Goal: Task Accomplishment & Management: Manage account settings

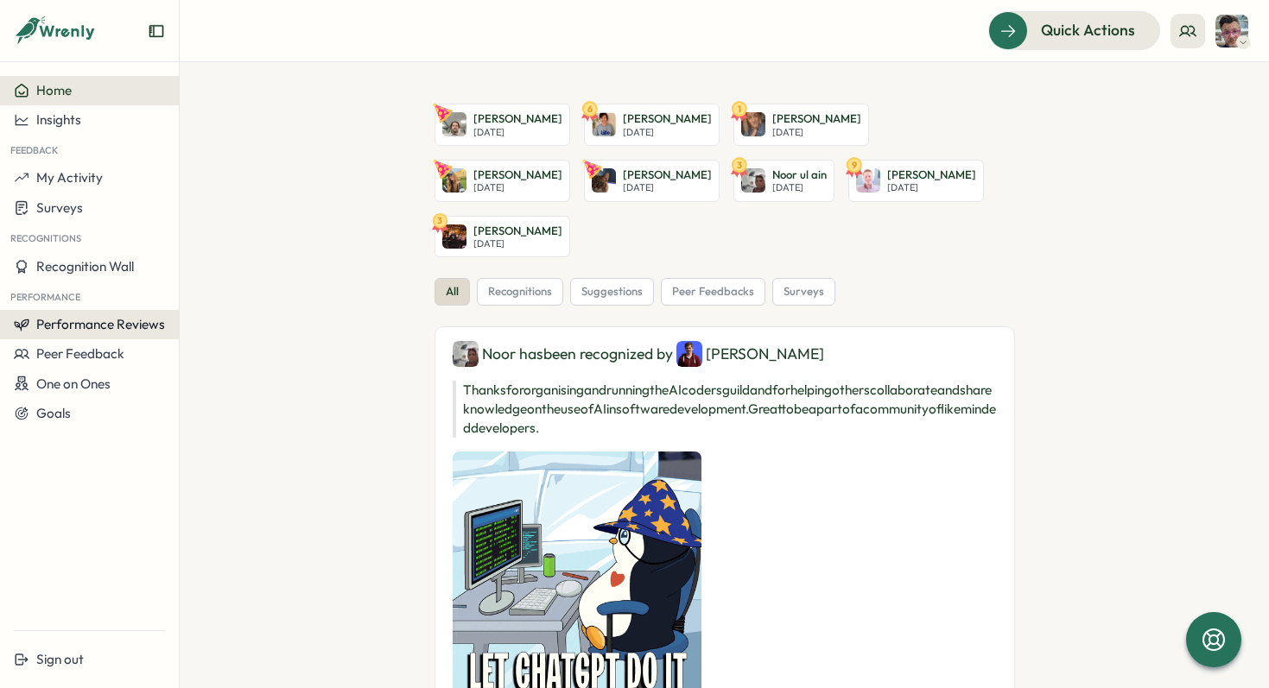
click at [104, 323] on span "Performance Reviews" at bounding box center [100, 324] width 129 height 16
click at [215, 303] on div "Reviews" at bounding box center [207, 308] width 48 height 19
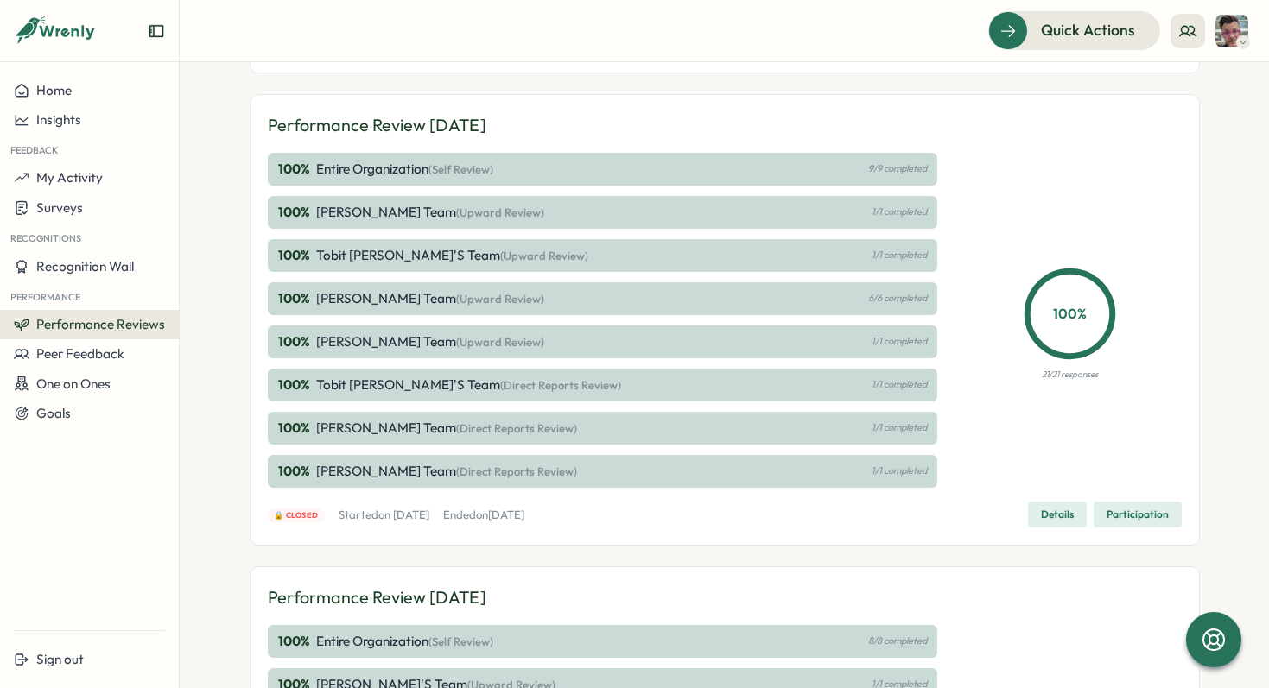
scroll to position [306, 0]
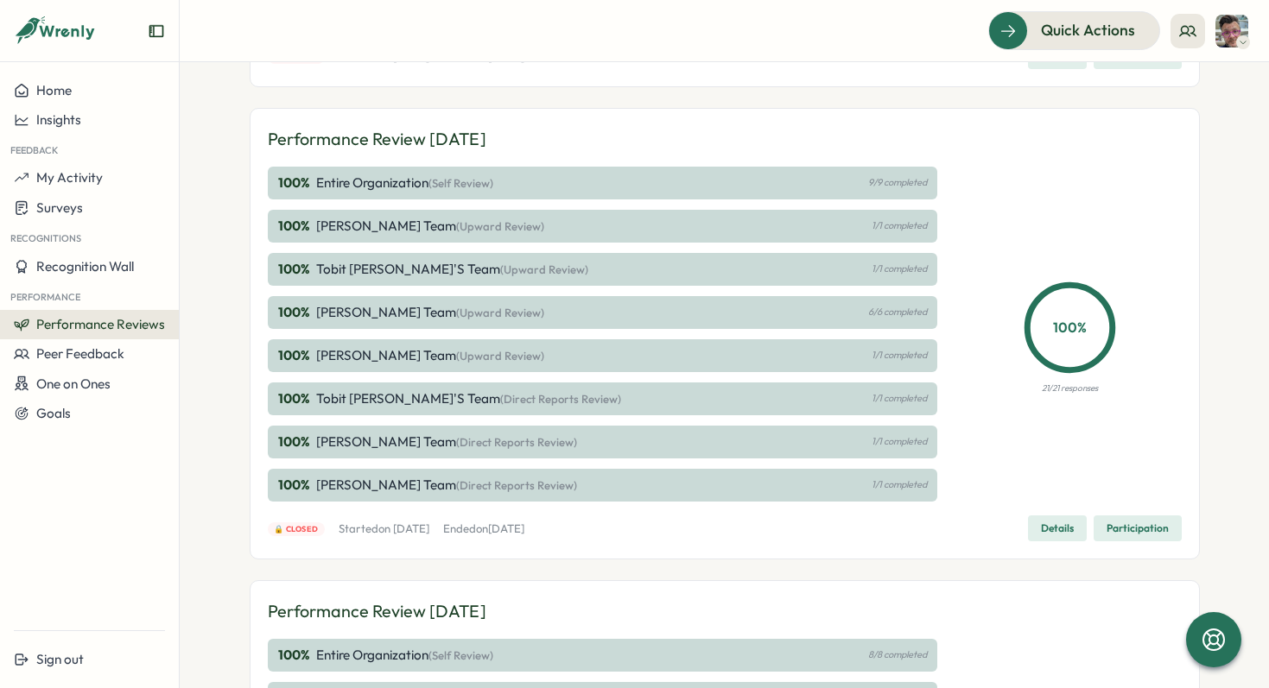
click at [1052, 533] on span "Details" at bounding box center [1057, 529] width 33 height 24
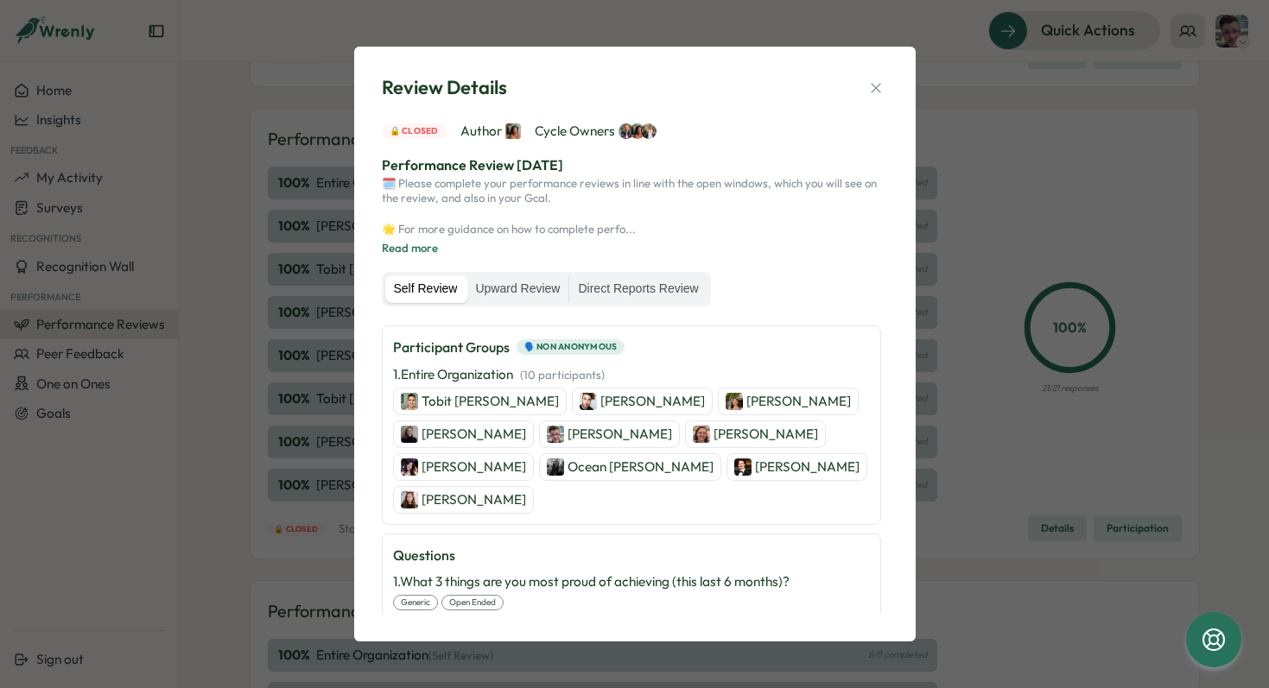
scroll to position [155, 0]
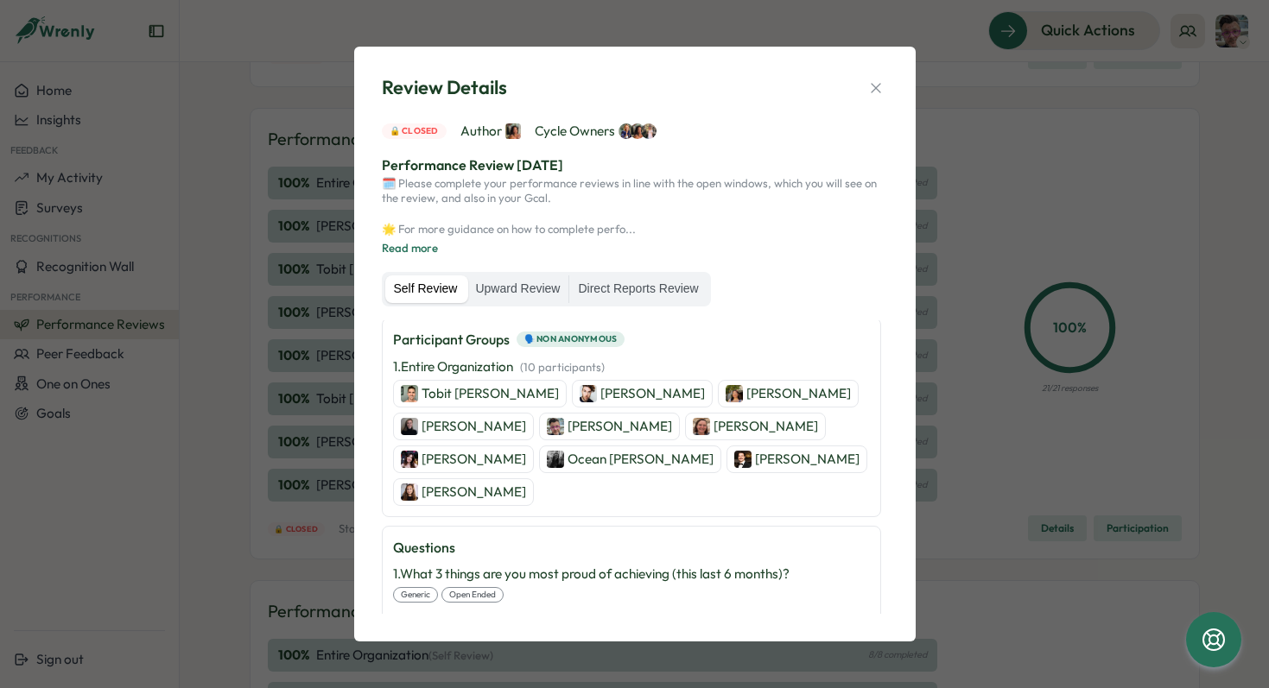
click at [439, 389] on p "Tobit [PERSON_NAME]" at bounding box center [490, 393] width 137 height 19
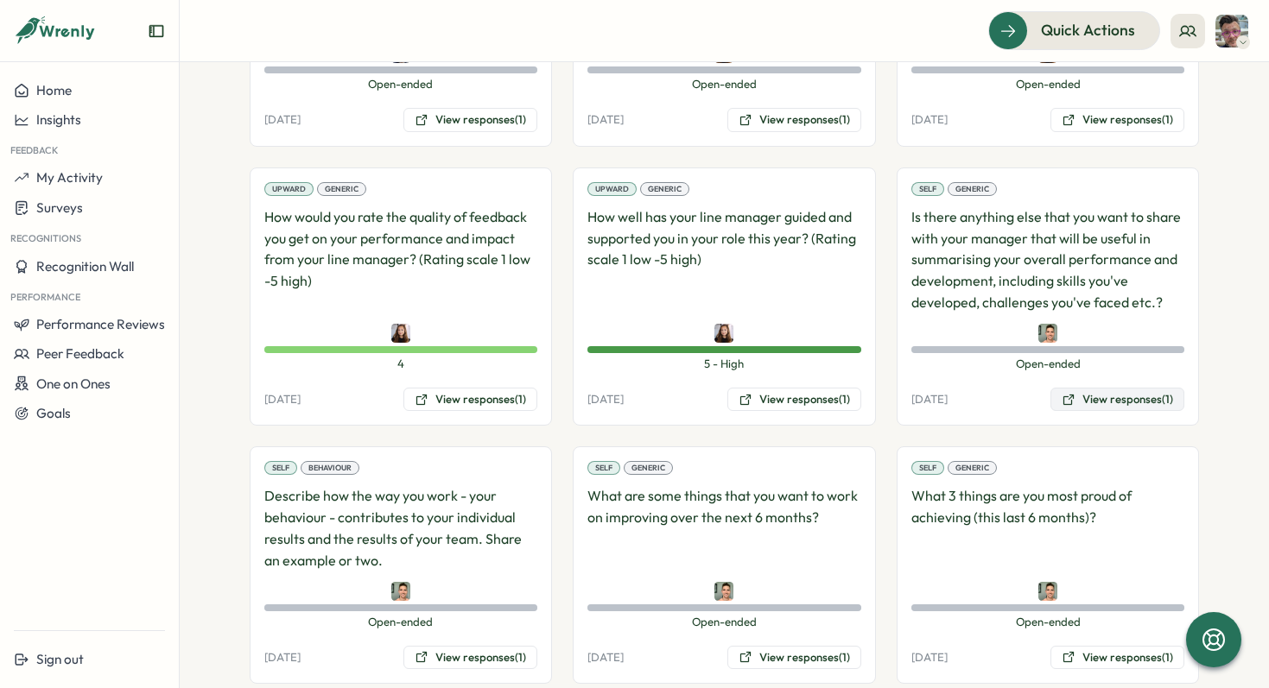
scroll to position [1848, 0]
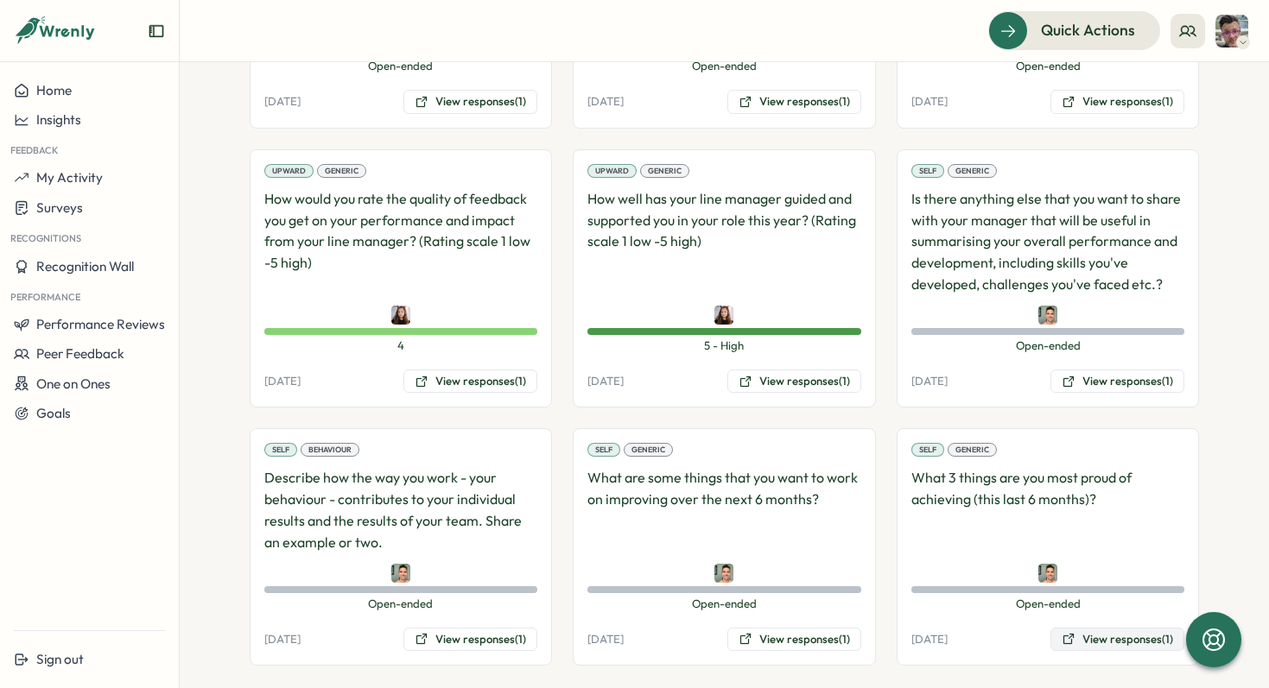
click at [1093, 628] on button "View responses (1)" at bounding box center [1117, 640] width 134 height 24
